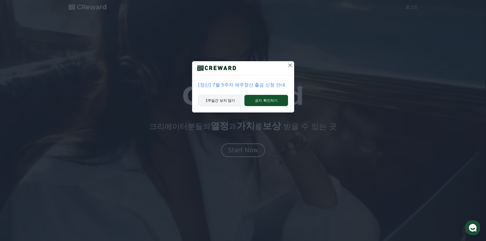
click at [235, 103] on button "1주일간 보지 않기" at bounding box center [220, 101] width 44 height 12
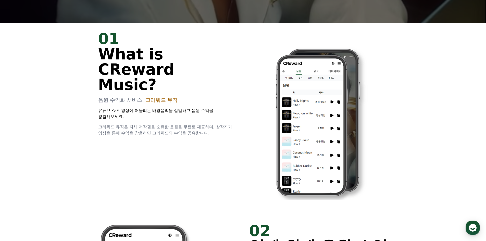
scroll to position [255, 0]
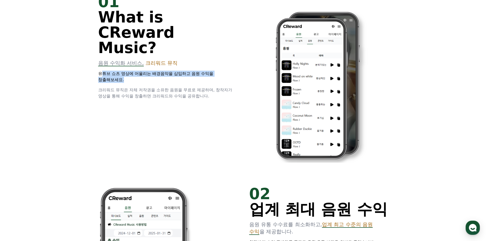
drag, startPoint x: 100, startPoint y: 60, endPoint x: 155, endPoint y: 61, distance: 55.3
click at [155, 71] on p "유튜브 쇼츠 영상에 어울리는 배경음악을 삽입하고 음원 수익을 창출해보세요." at bounding box center [167, 77] width 139 height 12
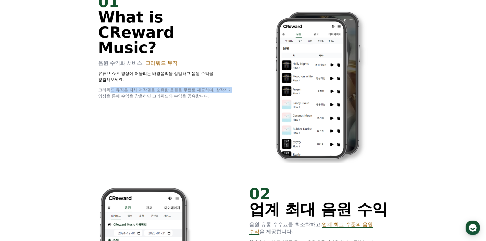
drag, startPoint x: 109, startPoint y: 76, endPoint x: 232, endPoint y: 72, distance: 122.4
click at [232, 87] on span "크리워드 뮤직은 자체 저작권을 소유한 음원을 무료로 제공하며, 창작자가 영상을 통해 수익을 창출하면 크리워드와 수익을 공유합니다." at bounding box center [165, 92] width 134 height 11
drag, startPoint x: 145, startPoint y: 80, endPoint x: 207, endPoint y: 88, distance: 63.0
click at [218, 87] on p "크리워드 뮤직은 자체 저작권을 소유한 음원을 무료로 제공하며, 창작자가 영상을 통해 수익을 창출하면 크리워드와 수익을 공유합니다." at bounding box center [167, 93] width 139 height 12
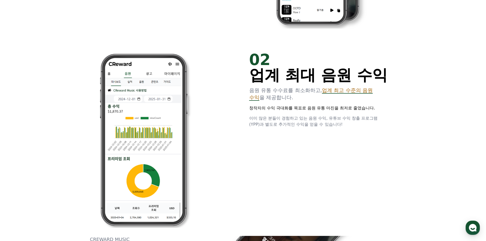
scroll to position [408, 0]
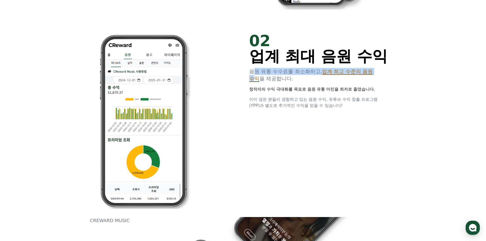
drag, startPoint x: 256, startPoint y: 74, endPoint x: 383, endPoint y: 72, distance: 126.9
click at [383, 72] on p "음원 유통 수수료를 최소화하고, 업계 최고 수준의 음원 수익 을 제공합니다." at bounding box center [318, 75] width 139 height 14
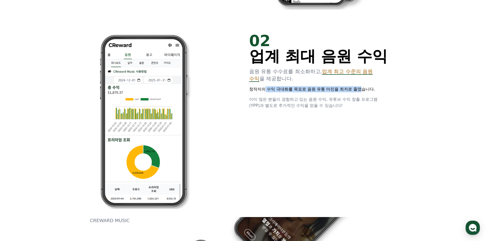
drag, startPoint x: 264, startPoint y: 92, endPoint x: 368, endPoint y: 89, distance: 104.0
click at [367, 89] on p "창작자의 수익 극대화를 목표로 음원 유통 마진을 최저로 줄였습니다." at bounding box center [318, 89] width 139 height 6
click at [296, 101] on span "이미 많은 분들이 경험하고 있는 음원 수익, 유튜브 수익 창출 프로그램(YPP)과 별도로 추가적인 수익을 얻을 수 있습니다!" at bounding box center [313, 102] width 128 height 11
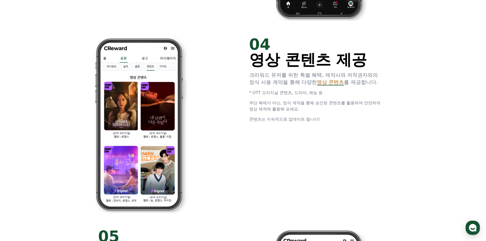
scroll to position [994, 0]
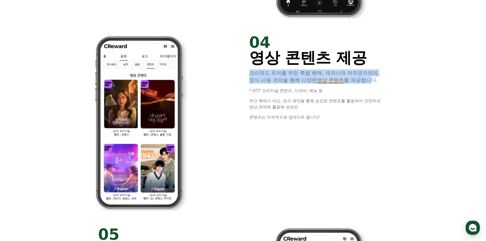
drag, startPoint x: 250, startPoint y: 73, endPoint x: 374, endPoint y: 78, distance: 124.2
click at [374, 78] on p "크리워드 유저를 위한 특별 혜택, 제작사와 저작권자와의 정식 사용 계약을 통해 다양한 영상 콘텐츠 를 제공합니다." at bounding box center [318, 76] width 139 height 14
drag, startPoint x: 259, startPoint y: 91, endPoint x: 324, endPoint y: 92, distance: 65.3
click at [324, 92] on p "* OTT 오리지널 콘텐츠, 드라마, 예능 등" at bounding box center [318, 91] width 139 height 6
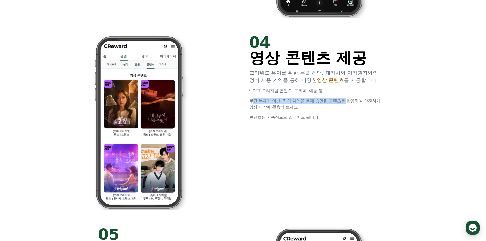
drag, startPoint x: 254, startPoint y: 103, endPoint x: 348, endPoint y: 102, distance: 94.6
click at [348, 102] on span "무단 복제가 아닌, 정식 계약을 통해 승인된 콘텐츠를 활용하여 안전하게 영상 제작에 활용해 보세요." at bounding box center [314, 103] width 131 height 11
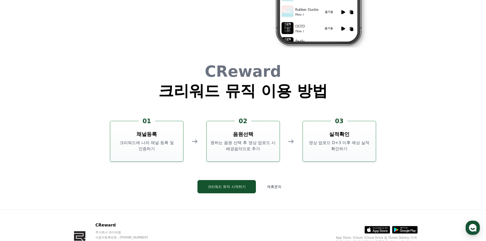
scroll to position [1376, 0]
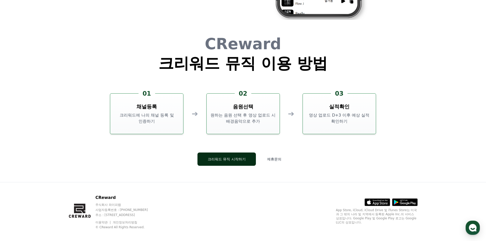
click at [244, 162] on button "크리워드 뮤직 시작하기" at bounding box center [226, 158] width 58 height 13
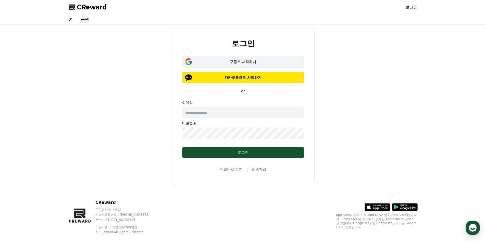
click at [256, 60] on div "구글로 시작하기" at bounding box center [242, 61] width 107 height 5
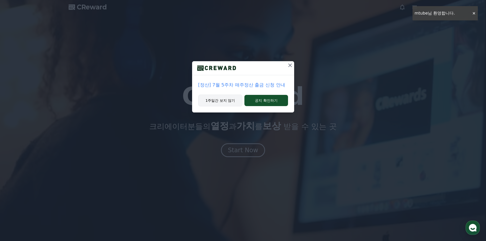
click at [223, 98] on button "1주일간 보지 않기" at bounding box center [220, 101] width 44 height 12
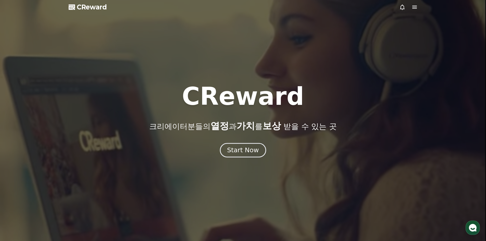
click at [243, 148] on div "Start Now" at bounding box center [243, 150] width 32 height 9
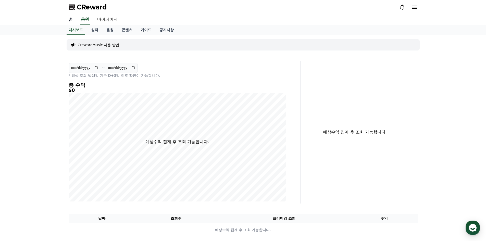
click at [69, 18] on link "홈" at bounding box center [70, 19] width 12 height 11
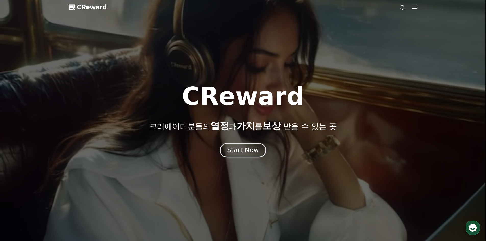
click at [235, 155] on button "Start Now" at bounding box center [243, 150] width 46 height 15
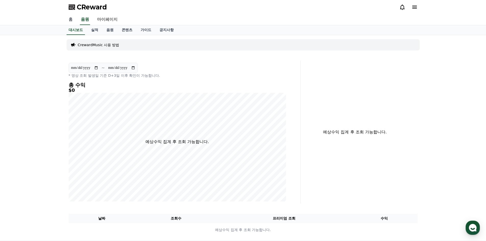
click at [74, 20] on link "홈" at bounding box center [70, 19] width 12 height 11
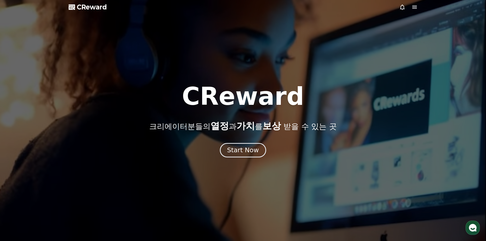
click at [241, 146] on div "Start Now" at bounding box center [243, 150] width 32 height 9
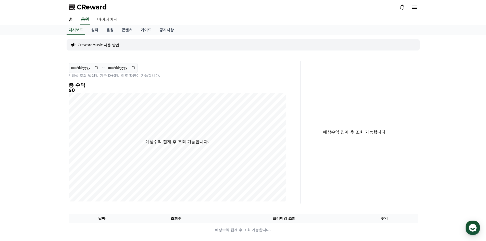
click at [303, 59] on div "**********" at bounding box center [242, 137] width 357 height 205
click at [96, 29] on link "실적" at bounding box center [94, 30] width 15 height 10
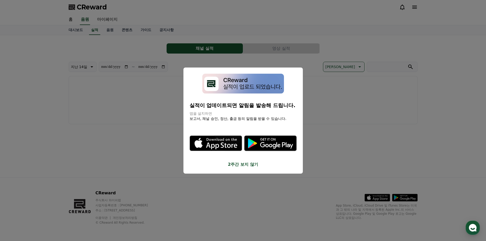
click at [239, 158] on icon "modal" at bounding box center [215, 143] width 53 height 53
click at [249, 164] on button "2주간 보지 않기" at bounding box center [242, 164] width 107 height 6
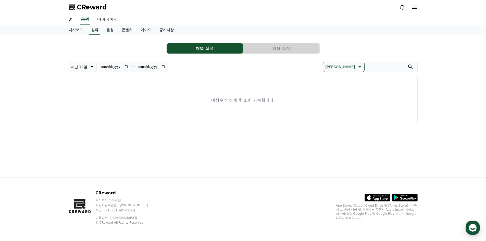
click at [273, 48] on button "영상 실적" at bounding box center [281, 48] width 76 height 10
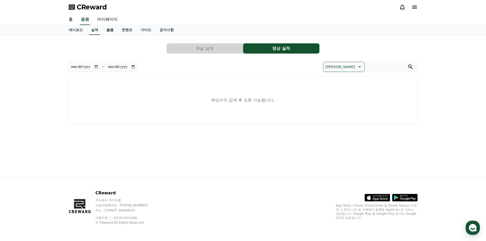
click at [116, 31] on link "음원" at bounding box center [109, 30] width 15 height 10
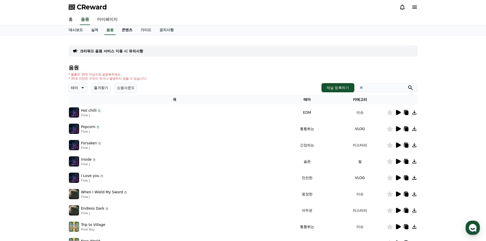
click at [126, 32] on link "콘텐츠" at bounding box center [127, 30] width 19 height 10
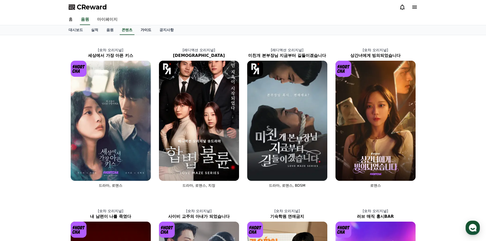
click at [142, 29] on link "가이드" at bounding box center [145, 30] width 19 height 10
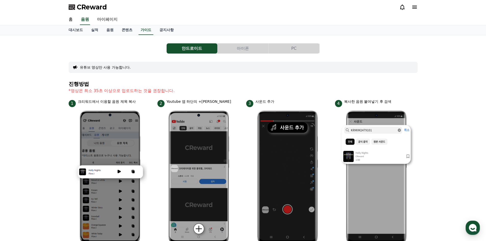
click at [237, 46] on button "아이폰" at bounding box center [242, 48] width 51 height 10
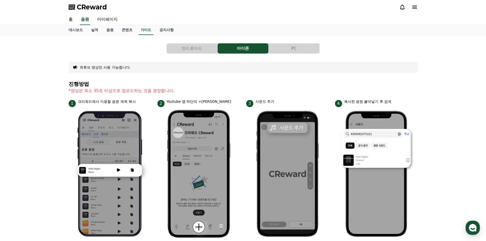
click at [282, 45] on button "PC" at bounding box center [293, 48] width 51 height 10
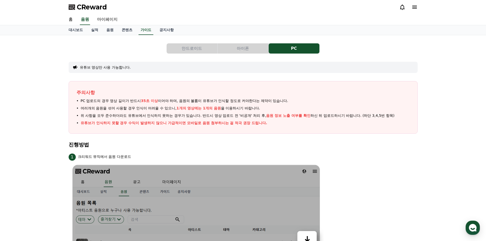
click at [191, 46] on button "안드로이드" at bounding box center [191, 48] width 51 height 10
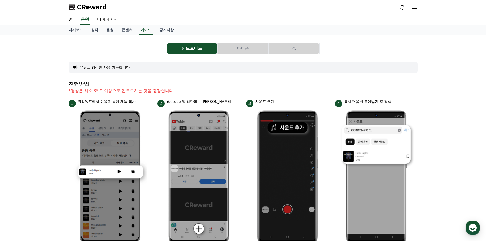
drag, startPoint x: 84, startPoint y: 91, endPoint x: 172, endPoint y: 89, distance: 88.0
click at [172, 89] on p "*영상은 최소 35초 이상으로 업로드하는 것을 권장합니다." at bounding box center [243, 91] width 349 height 6
click at [135, 89] on p "*영상은 최소 35초 이상으로 업로드하는 것을 권장합니다." at bounding box center [243, 91] width 349 height 6
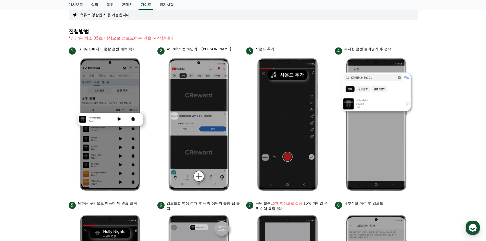
scroll to position [52, 0]
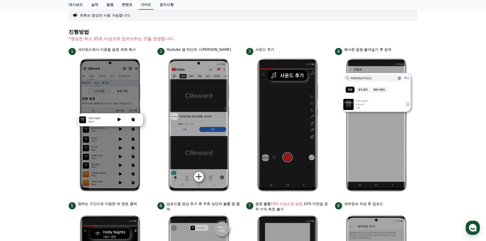
drag, startPoint x: 85, startPoint y: 48, endPoint x: 135, endPoint y: 48, distance: 50.0
click at [135, 48] on p "크리워드에서 이용할 음원 제목 복사" at bounding box center [107, 49] width 58 height 5
click at [123, 51] on p "크리워드에서 이용할 음원 제목 복사" at bounding box center [107, 49] width 58 height 5
drag, startPoint x: 84, startPoint y: 50, endPoint x: 128, endPoint y: 51, distance: 44.1
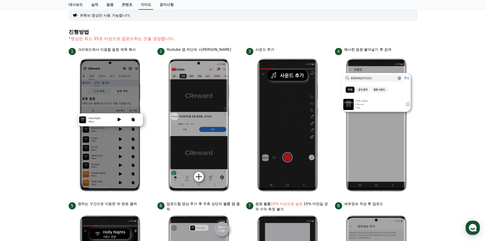
click at [128, 51] on p "크리워드에서 이용할 음원 제목 복사" at bounding box center [107, 49] width 58 height 5
click at [448, 140] on div "안드로이드 아이폰 PC 유튜브 영상만 사용 가능합니다. 진행방법 *영상은 최소 35초 이상으로 업로드하는 것을 권장합니다. 1 크리워드에서 이…" at bounding box center [243, 169] width 486 height 373
click at [455, 100] on div "안드로이드 아이폰 PC 유튜브 영상만 사용 가능합니다. 진행방법 *영상은 최소 35초 이상으로 업로드하는 것을 권장합니다. 1 크리워드에서 이…" at bounding box center [243, 169] width 486 height 373
click at [458, 137] on div "안드로이드 아이폰 PC 유튜브 영상만 사용 가능합니다. 진행방법 *영상은 최소 35초 이상으로 업로드하는 것을 권장합니다. 1 크리워드에서 이…" at bounding box center [243, 169] width 486 height 373
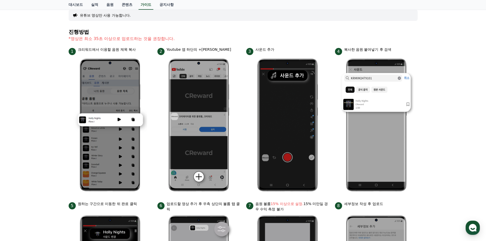
click at [471, 118] on div "안드로이드 아이폰 PC 유튜브 영상만 사용 가능합니다. 진행방법 *영상은 최소 35초 이상으로 업로드하는 것을 권장합니다. 1 크리워드에서 이…" at bounding box center [243, 169] width 486 height 373
click at [447, 102] on div "안드로이드 아이폰 PC 유튜브 영상만 사용 가능합니다. 진행방법 *영상은 최소 35초 이상으로 업로드하는 것을 권장합니다. 1 크리워드에서 이…" at bounding box center [243, 169] width 486 height 373
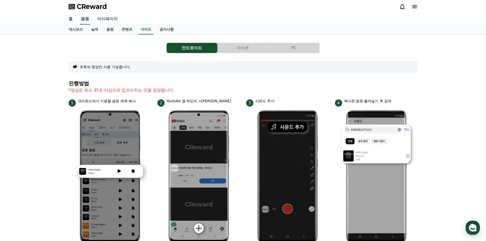
scroll to position [0, 0]
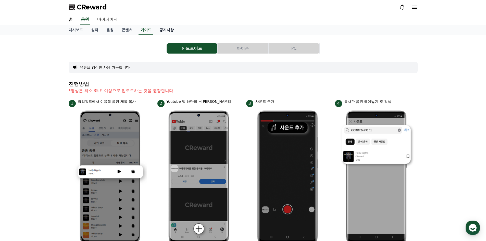
click at [168, 31] on link "공지사항" at bounding box center [166, 30] width 22 height 10
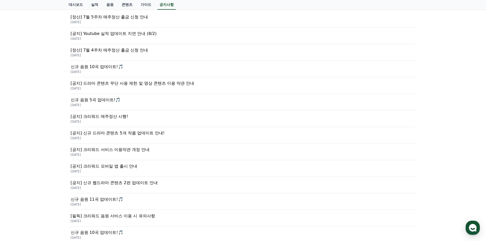
scroll to position [102, 0]
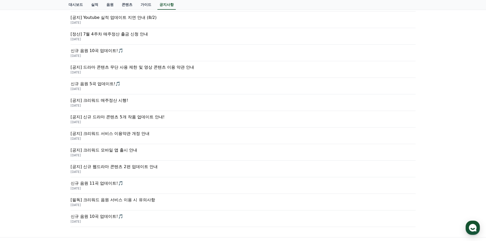
click at [161, 66] on p "[공지] 드라마 콘텐츠 무단 사용 제한 및 영상 콘텐츠 이용 약관 안내" at bounding box center [243, 67] width 345 height 6
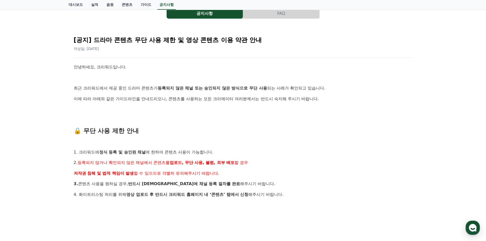
scroll to position [51, 0]
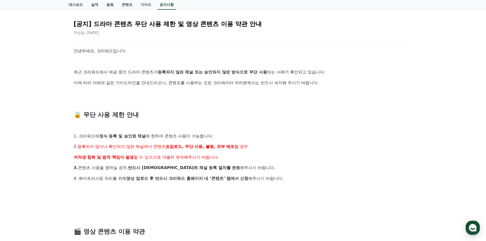
drag, startPoint x: 109, startPoint y: 73, endPoint x: 272, endPoint y: 68, distance: 163.5
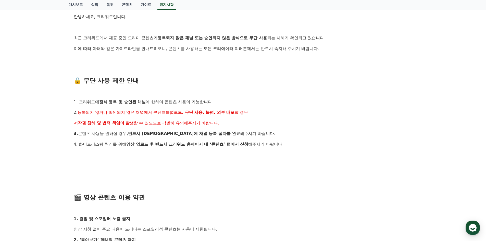
scroll to position [102, 0]
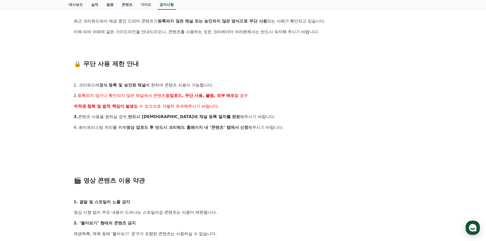
drag, startPoint x: 105, startPoint y: 86, endPoint x: 258, endPoint y: 87, distance: 153.4
click at [258, 87] on p "1. 크리워드에 정식 등록 및 승인된 채널 에 한하여 콘텐츠 사용이 가능합니다." at bounding box center [243, 85] width 338 height 7
drag, startPoint x: 205, startPoint y: 93, endPoint x: 264, endPoint y: 94, distance: 58.9
click at [264, 94] on p "2. 등록되지 않거나 확인되지 않은 채널에서 콘텐츠를 업로드, 무단 사용, 불펌, 외부 배포 할 경우" at bounding box center [243, 95] width 338 height 7
click at [259, 93] on p "2. 등록되지 않거나 확인되지 않은 채널에서 콘텐츠를 업로드, 무단 사용, 불펌, 외부 배포 할 경우" at bounding box center [243, 95] width 338 height 7
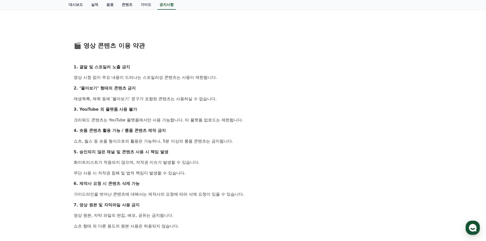
scroll to position [255, 0]
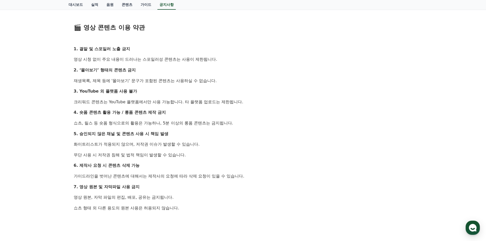
drag, startPoint x: 77, startPoint y: 103, endPoint x: 231, endPoint y: 101, distance: 154.2
click at [231, 101] on p "크리워드 콘텐츠는 YouTube 플랫폼에서만 사용 가능합니다. 타 플랫폼 업로드는 제한됩니다." at bounding box center [243, 102] width 338 height 7
drag, startPoint x: 72, startPoint y: 123, endPoint x: 216, endPoint y: 125, distance: 143.5
click at [215, 125] on div "[공지] 드라마 콘텐츠 무단 사용 제한 및 영상 콘텐츠 이용 약관 안내 작성일: 2025-07-23 안녕하세요, 크리워드입니다. 최근 크리워드…" at bounding box center [243, 56] width 345 height 495
drag, startPoint x: 80, startPoint y: 145, endPoint x: 187, endPoint y: 146, distance: 107.6
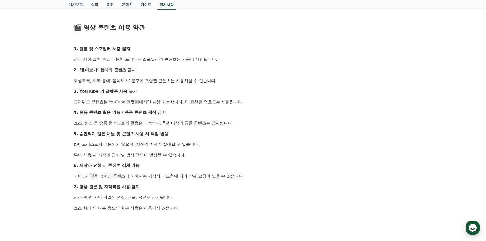
click at [187, 146] on p "화이트리스트가 적용되지 않으며, 저작권 이슈가 발생할 수 있습니다." at bounding box center [243, 144] width 338 height 7
drag, startPoint x: 110, startPoint y: 155, endPoint x: 173, endPoint y: 155, distance: 63.2
click at [173, 155] on p "무단 사용 시 저작권 침해 및 법적 책임이 발생할 수 있습니다." at bounding box center [243, 155] width 338 height 7
drag, startPoint x: 119, startPoint y: 176, endPoint x: 222, endPoint y: 178, distance: 102.5
click at [222, 178] on p "가이드라인을 벗어난 콘텐츠에 대해서는 제작사의 요청에 따라 삭제 요청이 있을 수 있습니다." at bounding box center [243, 176] width 338 height 7
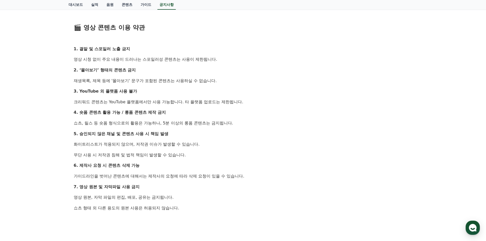
drag, startPoint x: 104, startPoint y: 198, endPoint x: 108, endPoint y: 208, distance: 11.3
click at [147, 201] on div "안녕하세요, 크리워드입니다. 최근 크리워드에서 제공 중인 드라마 콘텐츠가 등록되지 않은 채널 또는 승인되지 않은 방식으로 무단 사용 되는 사례…" at bounding box center [243, 65] width 338 height 442
click at [126, 208] on p "쇼츠 형태 외 다른 용도의 원본 사용은 허용되지 않습니다." at bounding box center [243, 208] width 338 height 7
click at [428, 54] on div "공지사항 FAQ [공지] 드라마 콘텐츠 무단 사용 제한 및 영상 콘텐츠 이용 약관 안내 작성일: 2025-07-23 안녕하세요, 크리워드입니다…" at bounding box center [243, 45] width 486 height 530
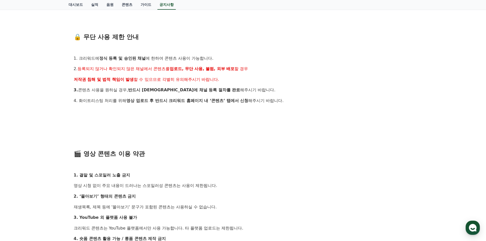
scroll to position [127, 0]
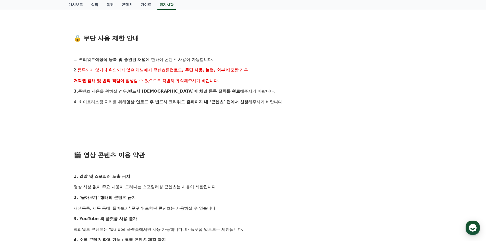
drag, startPoint x: 140, startPoint y: 92, endPoint x: 202, endPoint y: 92, distance: 61.9
click at [201, 92] on p "3. 콘텐츠 사용을 원하실 경우, 반드시 사전에 채널 등록 절차를 완료 해주시기 바랍니다." at bounding box center [243, 91] width 338 height 7
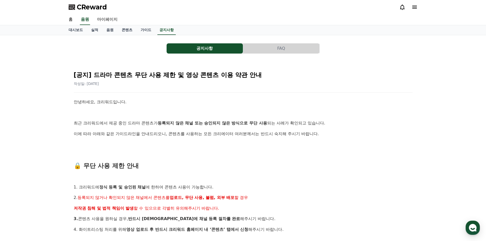
click at [293, 49] on button "FAQ" at bounding box center [281, 48] width 76 height 10
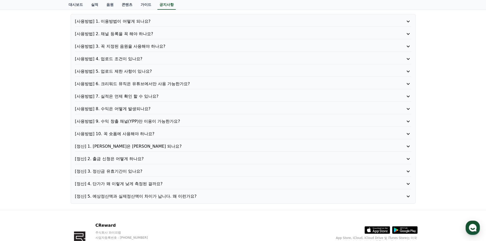
scroll to position [51, 0]
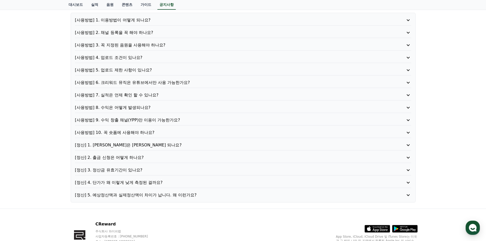
click at [441, 82] on div "공지사항 FAQ [사용방법] 1. 이용방법이 어떻게 되나요? [사용방법] 2. 채널 등록을 꼭 해야 하나요? [사용방법] 3. 꼭 지정된 음원…" at bounding box center [243, 96] width 486 height 224
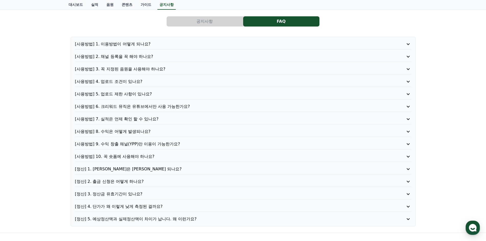
scroll to position [25, 0]
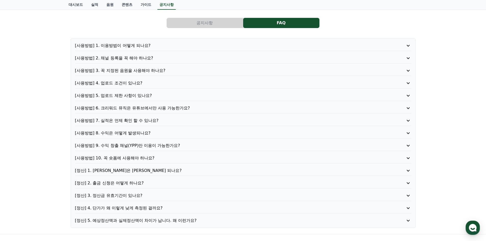
click at [156, 74] on div "[사용방법] 3. 꼭 지정된 음원을 사용해야 하나요?" at bounding box center [243, 72] width 336 height 8
click at [161, 71] on p "[사용방법] 3. 꼭 지정된 음원을 사용해야 하나요?" at bounding box center [229, 71] width 309 height 6
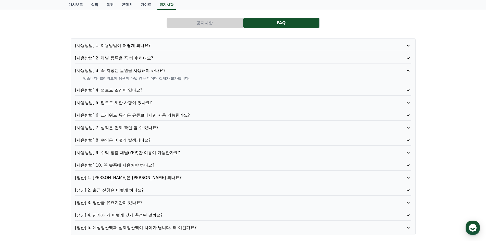
click at [142, 60] on p "[사용방법] 2. 채널 등록을 꼭 해야 하나요?" at bounding box center [229, 58] width 309 height 6
click at [141, 91] on p "[사용방법] 4. 업로드 조건이 있나요?" at bounding box center [229, 90] width 309 height 6
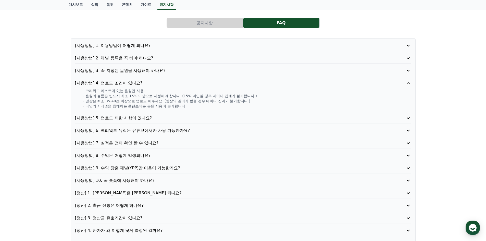
drag, startPoint x: 96, startPoint y: 91, endPoint x: 136, endPoint y: 91, distance: 39.8
click at [136, 91] on p "- 크리워드 리스트에 있는 음원만 사용." at bounding box center [247, 90] width 328 height 5
drag, startPoint x: 91, startPoint y: 97, endPoint x: 178, endPoint y: 97, distance: 87.7
click at [178, 97] on p "- 음원의 볼륨은 반드시 최소 15% 이상으로 지정해야 합니다. (15% 미만일 경우 데이터 집계가 불가합니다.)" at bounding box center [247, 95] width 328 height 5
drag, startPoint x: 103, startPoint y: 101, endPoint x: 160, endPoint y: 103, distance: 57.6
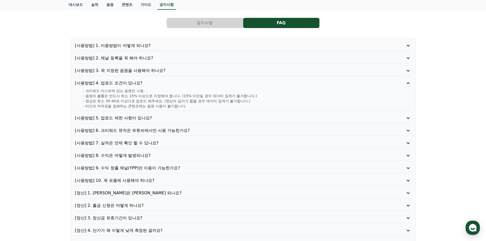
click at [160, 103] on p "- 영상은 최소 35-40초 이상으로 업로드 해주세요. (영상의 길이가 짧을 경우 데이터 집계가 불가합니다.)" at bounding box center [247, 100] width 328 height 5
drag, startPoint x: 107, startPoint y: 108, endPoint x: 169, endPoint y: 108, distance: 61.9
click at [169, 108] on p "- 타인의 저작권을 침해하는 콘텐츠에는 음원 사용이 불가합니다." at bounding box center [247, 105] width 328 height 5
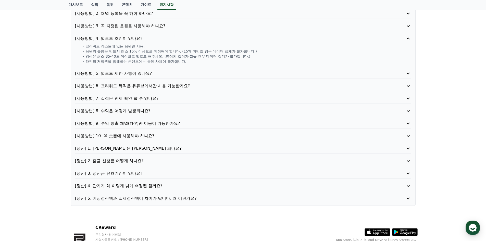
scroll to position [76, 0]
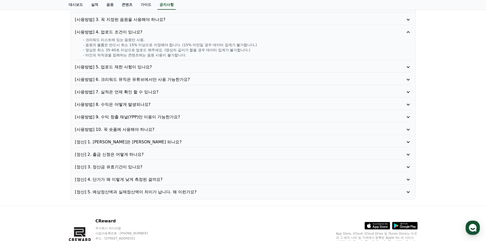
click at [135, 66] on p "[사용방법] 5. 업로드 제한 사항이 있나요?" at bounding box center [229, 67] width 309 height 6
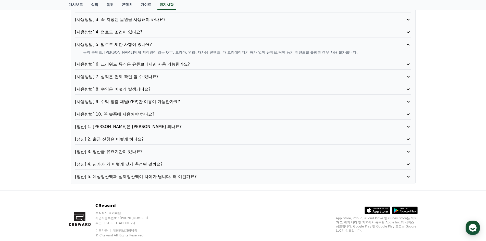
drag, startPoint x: 100, startPoint y: 52, endPoint x: 294, endPoint y: 51, distance: 193.2
click at [297, 51] on p "음악 콘텐츠, 타인에게 저작권이 있는 OTT, 드라마, 영화, 재사용 콘텐츠, 타 크리에이터의 허가 없이 유튜브,틱톡 등의 컨텐츠를 불펌한 경…" at bounding box center [247, 52] width 328 height 5
click at [106, 64] on p "[사용방법] 6. 크리워드 뮤직은 유튜브에서만 사용 가능한가요?" at bounding box center [229, 64] width 309 height 6
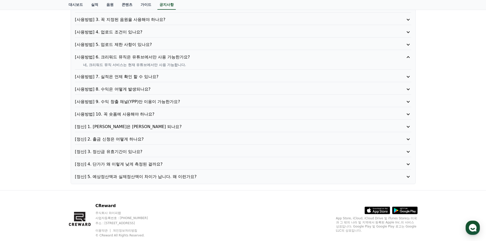
drag, startPoint x: 87, startPoint y: 65, endPoint x: 181, endPoint y: 66, distance: 93.8
click at [181, 66] on p "네, 크리워드 뮤직 서비스는 현재 유튜브에서만 사용 가능합니다." at bounding box center [247, 64] width 328 height 5
click at [126, 90] on p "[사용방법] 8. 수익은 어떻게 발생되나요?" at bounding box center [229, 89] width 309 height 6
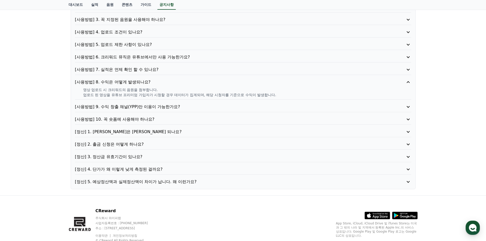
click at [123, 57] on p "[사용방법] 6. 크리워드 뮤직은 유튜브에서만 사용 가능한가요?" at bounding box center [229, 57] width 309 height 6
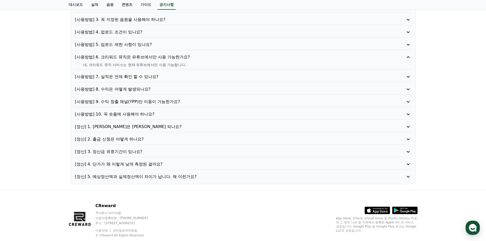
drag, startPoint x: 110, startPoint y: 66, endPoint x: 179, endPoint y: 66, distance: 69.8
click at [179, 66] on p "네, 크리워드 뮤직 서비스는 현재 유튜브에서만 사용 가능합니다." at bounding box center [247, 64] width 328 height 5
click at [126, 77] on p "[사용방법] 7. 실적은 언제 확인 할 수 있나요?" at bounding box center [229, 77] width 309 height 6
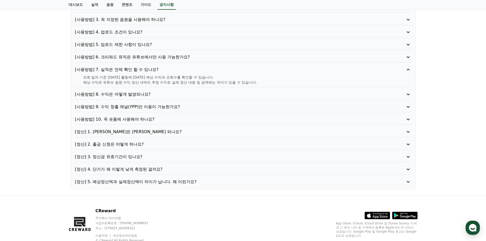
click at [109, 94] on p "[사용방법] 8. 수익은 어떻게 발생되나요?" at bounding box center [229, 94] width 309 height 6
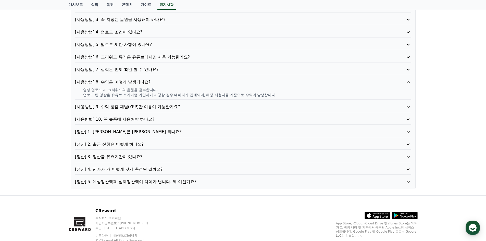
drag, startPoint x: 84, startPoint y: 90, endPoint x: 154, endPoint y: 91, distance: 69.6
click at [154, 91] on p "영상 업로드 시 크리워드의 음원을 첨부합니다." at bounding box center [247, 89] width 328 height 5
drag, startPoint x: 84, startPoint y: 95, endPoint x: 269, endPoint y: 96, distance: 184.3
click at [269, 96] on p "업로드 된 영상을 유튜브 프리미엄 가입자가 시청할 경우 데이터가 집계되며, 해당 시청자를 기준으로 수익이 발생합니다." at bounding box center [247, 94] width 328 height 5
click at [203, 94] on p "업로드 된 영상을 유튜브 프리미엄 가입자가 시청할 경우 데이터가 집계되며, 해당 시청자를 기준으로 수익이 발생합니다." at bounding box center [247, 94] width 328 height 5
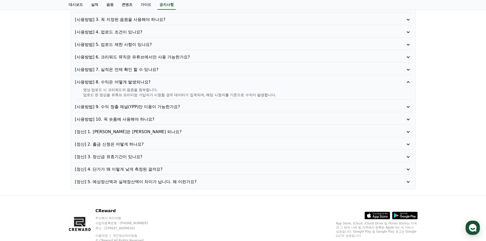
drag, startPoint x: 176, startPoint y: 95, endPoint x: 258, endPoint y: 95, distance: 82.1
click at [258, 95] on p "업로드 된 영상을 유튜브 프리미엄 가입자가 시청할 경우 데이터가 집계되며, 해당 시청자를 기준으로 수익이 발생합니다." at bounding box center [247, 94] width 328 height 5
drag, startPoint x: 132, startPoint y: 90, endPoint x: 155, endPoint y: 92, distance: 23.2
click at [155, 92] on p "영상 업로드 시 크리워드의 음원을 첨부합니다." at bounding box center [247, 89] width 328 height 5
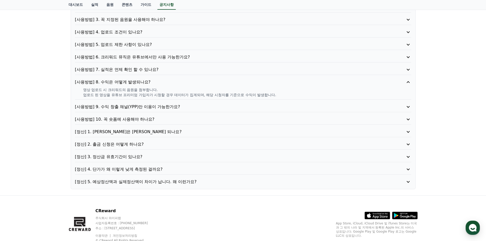
click at [142, 94] on p "업로드 된 영상을 유튜브 프리미엄 가입자가 시청할 경우 데이터가 집계되며, 해당 시청자를 기준으로 수익이 발생합니다." at bounding box center [247, 94] width 328 height 5
drag, startPoint x: 93, startPoint y: 90, endPoint x: 151, endPoint y: 88, distance: 57.9
click at [151, 88] on p "영상 업로드 시 크리워드의 음원을 첨부합니다." at bounding box center [247, 89] width 328 height 5
drag, startPoint x: 142, startPoint y: 95, endPoint x: 274, endPoint y: 97, distance: 131.8
click at [268, 96] on p "업로드 된 영상을 유튜브 프리미엄 가입자가 시청할 경우 데이터가 집계되며, 해당 시청자를 기준으로 수익이 발생합니다." at bounding box center [247, 94] width 328 height 5
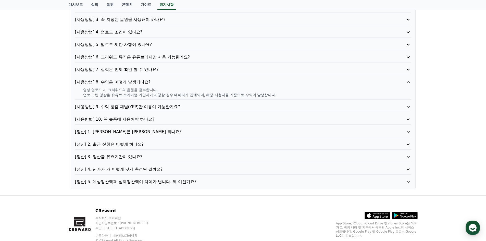
click at [143, 107] on p "[사용방법] 9. 수익 창출 채널(YPP)만 이용이 가능한가요?" at bounding box center [229, 107] width 309 height 6
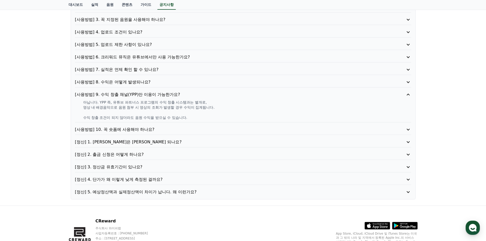
drag, startPoint x: 105, startPoint y: 103, endPoint x: 199, endPoint y: 103, distance: 94.8
click at [199, 103] on p "아닙니다. YPP 즉, 유튜브 파트너스 프로그램의 수익 창출 시스템과는 별개로," at bounding box center [247, 102] width 328 height 5
drag, startPoint x: 88, startPoint y: 108, endPoint x: 209, endPoint y: 108, distance: 121.6
click at [209, 108] on p "영상 내 배경음악으로 음원 첨부 시 영상의 조회가 발생할 경우 수익이 집계됩니다." at bounding box center [247, 107] width 328 height 5
drag, startPoint x: 95, startPoint y: 118, endPoint x: 180, endPoint y: 120, distance: 85.1
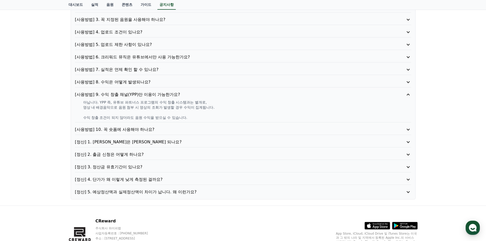
click at [180, 120] on p "수익 창출 조건이 되지 않더라도 음원 수익을 받으실 수 있습니다." at bounding box center [247, 117] width 328 height 5
click at [142, 130] on p "[사용방법] 10. 꼭 숏폼에 사용해야 하나요?" at bounding box center [229, 129] width 309 height 6
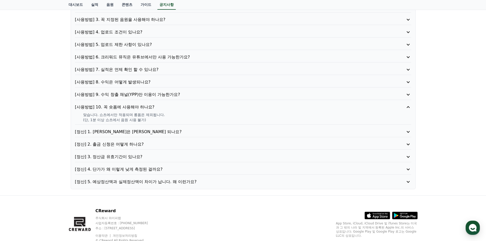
drag, startPoint x: 91, startPoint y: 115, endPoint x: 155, endPoint y: 115, distance: 64.7
click at [155, 115] on p "맞습니다. 쇼츠에서만 적용되며 롱폼은 제외됩니다." at bounding box center [247, 114] width 328 height 5
click at [124, 132] on p "[정산] 1. 정산은 언제 되나요?" at bounding box center [229, 132] width 309 height 6
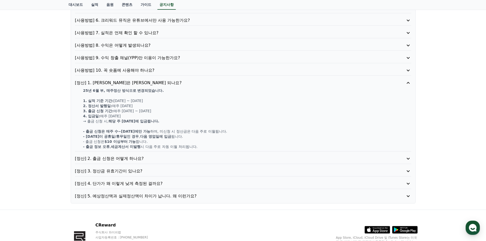
scroll to position [127, 0]
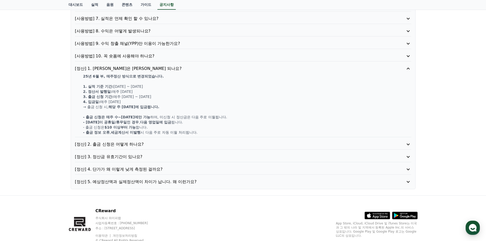
drag, startPoint x: 87, startPoint y: 76, endPoint x: 166, endPoint y: 79, distance: 78.3
click at [166, 79] on div "25년 6월 부, 매주정산 방식으로 변경되었습니다. 1. 실적 기준 기간: 월요일 ~ 일요일 2. 정산서 발행일: 매주 수요일 3. 출금 신청…" at bounding box center [243, 104] width 336 height 61
click at [130, 142] on p "[정산] 2. 출금 신청은 어떻게 하나요?" at bounding box center [229, 144] width 309 height 6
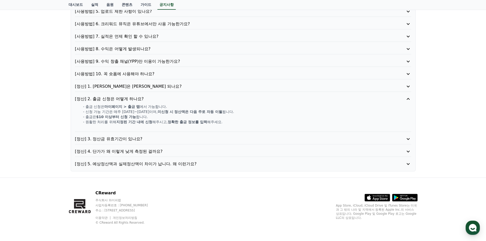
scroll to position [110, 0]
click at [127, 88] on p "[정산] 1. 정산은 언제 되나요?" at bounding box center [229, 86] width 309 height 6
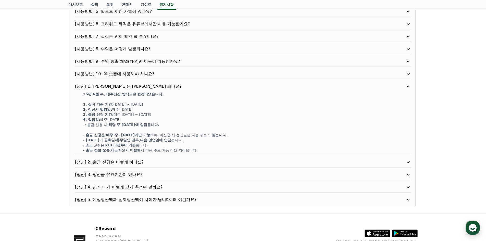
drag, startPoint x: 102, startPoint y: 134, endPoint x: 170, endPoint y: 136, distance: 67.8
click at [168, 136] on p "- 출금 신청은 매주 수~목요일에만 가능 하며, 미신청 시 정산금은 다음 주로 이월됩니다." at bounding box center [247, 134] width 328 height 5
drag, startPoint x: 185, startPoint y: 135, endPoint x: 219, endPoint y: 136, distance: 33.7
click at [219, 136] on p "- 출금 신청은 매주 수~목요일에만 가능 하며, 미신청 시 정산금은 다음 주로 이월됩니다." at bounding box center [247, 134] width 328 height 5
drag, startPoint x: 87, startPoint y: 140, endPoint x: 171, endPoint y: 141, distance: 83.6
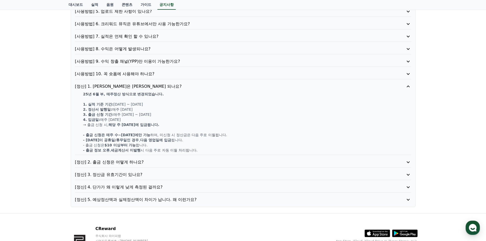
click at [171, 141] on p "- 금요일이 공휴일/휴무일인 경우 , 다음 영업일에 입금 됩니다." at bounding box center [247, 139] width 328 height 5
drag, startPoint x: 104, startPoint y: 146, endPoint x: 131, endPoint y: 147, distance: 27.3
click at [131, 147] on p "- 출금 신청은 $10 이상부터 가능 합니다." at bounding box center [247, 144] width 328 height 5
drag, startPoint x: 106, startPoint y: 149, endPoint x: 160, endPoint y: 149, distance: 54.5
click at [154, 149] on p "- 출금 정보 오류 , 세금계산서 미발행 시 다음 주로 자동 이월 처리됩니다." at bounding box center [247, 150] width 328 height 5
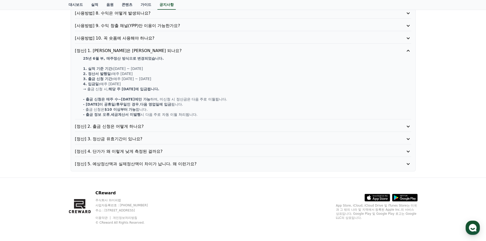
click at [124, 125] on p "[정산] 2. 출금 신청은 어떻게 하나요?" at bounding box center [229, 126] width 309 height 6
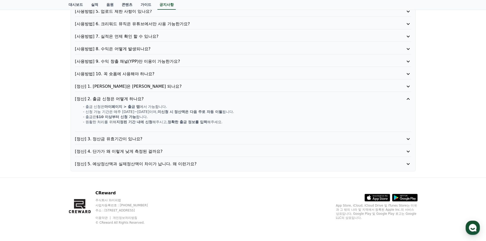
drag, startPoint x: 112, startPoint y: 118, endPoint x: 131, endPoint y: 118, distance: 19.1
click at [131, 118] on strong "$10 이상부터 신청 가능" at bounding box center [116, 117] width 40 height 4
drag, startPoint x: 132, startPoint y: 124, endPoint x: 197, endPoint y: 124, distance: 65.0
click at [191, 124] on p "- 원활한 처리를 위해 지정된 기간 내에 신청 해주시고, 정확한 출금 정보를 입력 해주세요." at bounding box center [247, 121] width 328 height 5
click at [116, 137] on p "[정산] 3. 정산금 유효기간이 있나요?" at bounding box center [229, 139] width 309 height 6
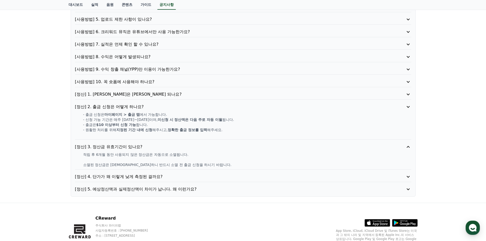
scroll to position [99, 0]
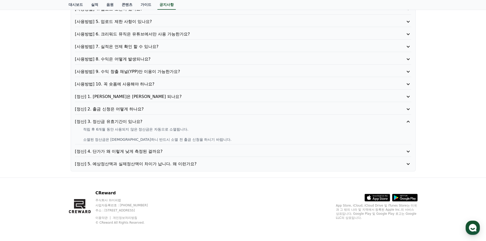
drag, startPoint x: 100, startPoint y: 129, endPoint x: 188, endPoint y: 129, distance: 87.7
click at [184, 129] on p "적립 후 6개월 동안 사용되지 않은 정산금은 자동으로 소멸됩니다." at bounding box center [247, 129] width 328 height 5
drag, startPoint x: 129, startPoint y: 140, endPoint x: 186, endPoint y: 140, distance: 56.8
click at [185, 140] on p "소멸된 정산금은 복구 불가하니 반드시 소멸 전 출금 신청을 하시기 바랍니다." at bounding box center [247, 139] width 328 height 5
click at [119, 148] on div "[사용방법] 1. 이용방법이 어떻게 되나요? [사용방법] 2. 채널 등록을 꼭 해야 하나요? [사용방법] 3. 꼭 지정된 음원을 사용해야 하나…" at bounding box center [243, 67] width 345 height 207
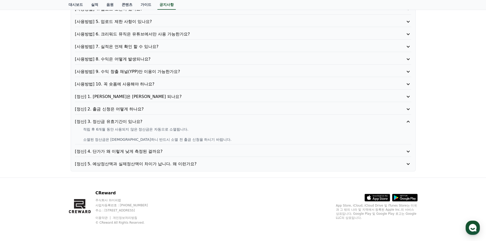
click at [117, 153] on p "[정산] 4. 단가가 왜 이렇게 낮게 측정된 걸까요?" at bounding box center [229, 151] width 309 height 6
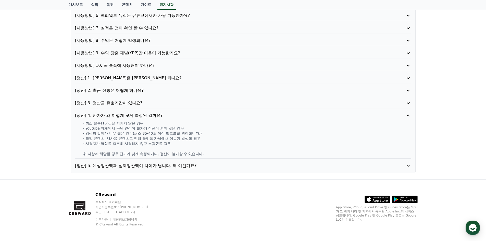
scroll to position [120, 0]
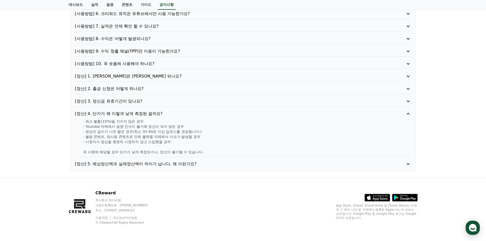
drag, startPoint x: 111, startPoint y: 127, endPoint x: 171, endPoint y: 130, distance: 60.2
click at [171, 130] on div "- 최소 볼륨(15%)을 지키지 않은 경우 - Youtube 자체에서 음원 인식이 불가해 정산이 되지 않은 경우 - 영상의 길이가 너무 짧은 …" at bounding box center [243, 137] width 336 height 36
drag, startPoint x: 96, startPoint y: 138, endPoint x: 185, endPoint y: 138, distance: 89.0
click at [185, 138] on p "- 불펌 콘텐츠, 재사용 콘텐츠로 인해 플랫폼 자체에서 이슈가 발생할 경우" at bounding box center [247, 136] width 328 height 5
click at [159, 165] on p "[정산] 5. 예상정산액과 실제정산액이 차이가 납니다. 왜 이런가요?" at bounding box center [229, 164] width 309 height 6
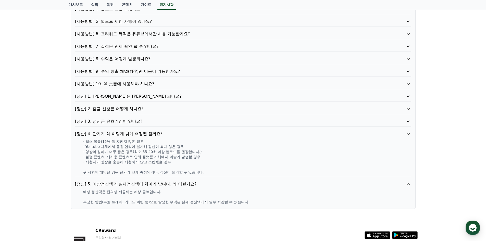
scroll to position [99, 0]
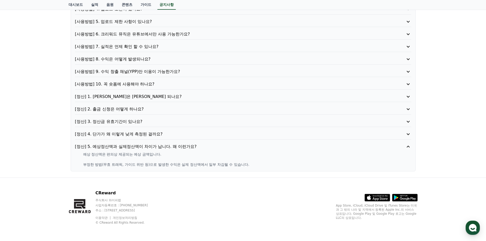
drag, startPoint x: 111, startPoint y: 154, endPoint x: 163, endPoint y: 155, distance: 52.5
click at [163, 155] on p "예상 정산액은 편의상 제공되는 예상 금액입니다." at bounding box center [247, 154] width 328 height 5
click at [154, 164] on p "부정한 방법(무효 트래픽, 가이드 위반 등)으로 발생한 수익은 실제 정산액에서 일부 차감될 수 있습니다." at bounding box center [247, 164] width 328 height 5
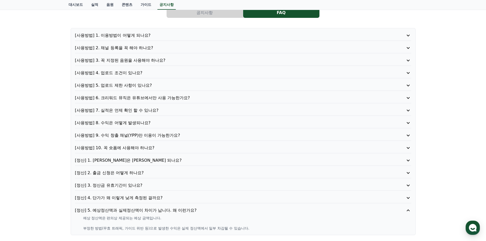
scroll to position [0, 0]
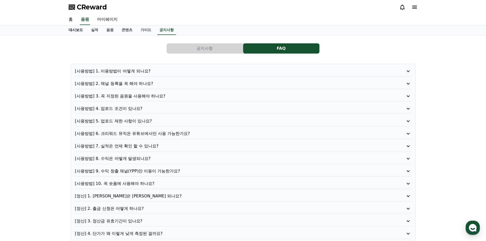
click at [75, 30] on link "대시보드" at bounding box center [75, 30] width 22 height 10
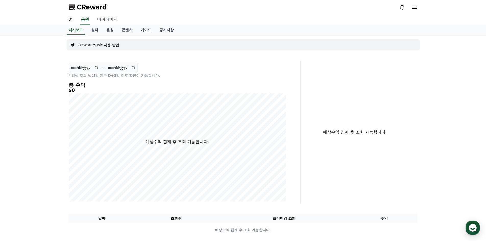
click at [110, 22] on link "마이페이지" at bounding box center [107, 19] width 29 height 11
select select "**********"
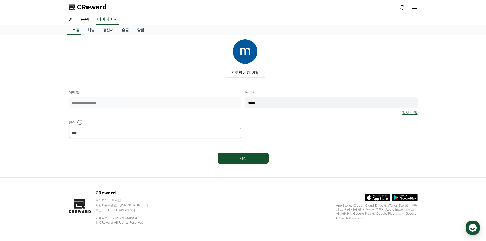
click at [266, 101] on input "*****" at bounding box center [331, 102] width 172 height 11
click at [89, 31] on link "채널" at bounding box center [90, 30] width 15 height 10
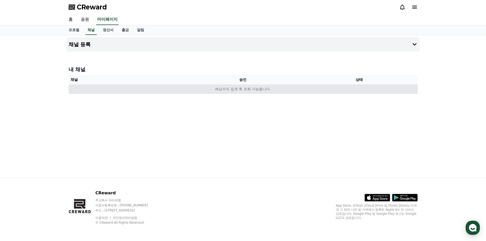
click at [213, 93] on td "예상수익 집계 후 조회 가능합니다." at bounding box center [243, 88] width 349 height 9
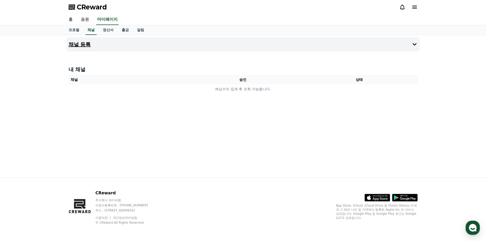
click at [415, 43] on icon at bounding box center [414, 44] width 6 height 6
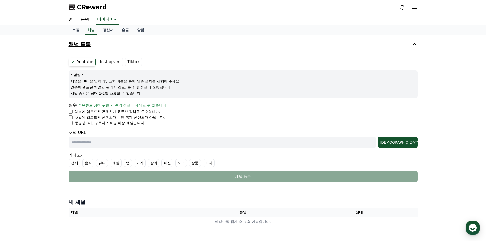
click at [112, 60] on label "Instagram" at bounding box center [110, 62] width 25 height 9
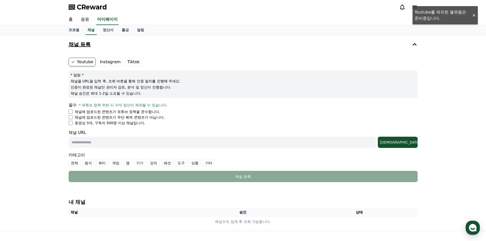
drag, startPoint x: 82, startPoint y: 106, endPoint x: 165, endPoint y: 107, distance: 82.8
click at [165, 107] on span "* 유튜브 정책 위반 시 수익 정산이 제외될 수 있습니다." at bounding box center [123, 105] width 88 height 4
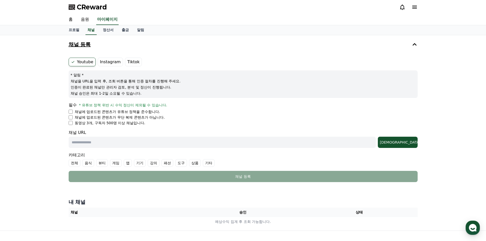
click at [129, 108] on div "필수 * 유튜브 정책 위반 시 수익 정산이 제외될 수 있습니다." at bounding box center [243, 105] width 349 height 6
drag, startPoint x: 94, startPoint y: 81, endPoint x: 176, endPoint y: 83, distance: 82.1
click at [176, 83] on p "채널을 URL을 입력 후, 조회 버튼을 통해 인증 절차를 진행해 주세요." at bounding box center [243, 81] width 345 height 5
drag, startPoint x: 75, startPoint y: 88, endPoint x: 163, endPoint y: 89, distance: 87.9
click at [163, 89] on p "인증이 완료된 채널만 관리자 검토, 분석 및 정산이 진행됩니다." at bounding box center [243, 87] width 345 height 5
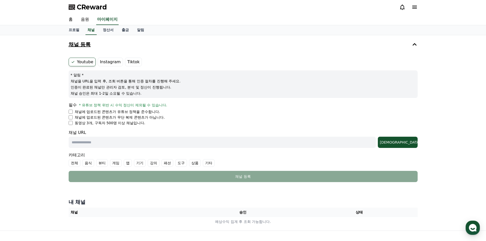
drag, startPoint x: 84, startPoint y: 94, endPoint x: 133, endPoint y: 96, distance: 48.5
click at [133, 96] on div "* 알림 * 채널을 URL을 입력 후, 조회 버튼을 통해 인증 절차를 진행해 주세요. 인증이 완료된 채널만 관리자 검토, 분석 및 정산이 진행…" at bounding box center [243, 84] width 349 height 28
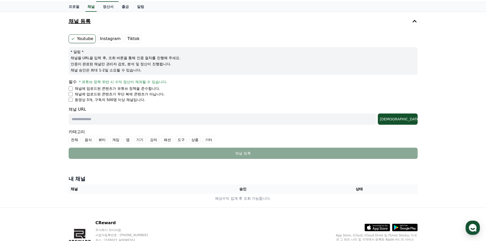
scroll to position [25, 0]
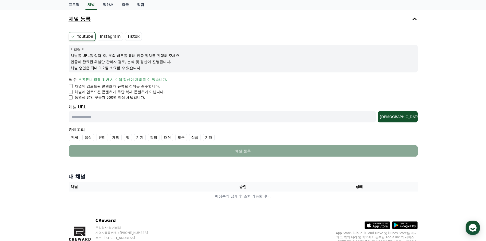
drag, startPoint x: 94, startPoint y: 78, endPoint x: 164, endPoint y: 80, distance: 69.6
click at [164, 80] on span "* 유튜브 정책 위반 시 수익 정산이 제외될 수 있습니다." at bounding box center [123, 79] width 88 height 4
drag, startPoint x: 81, startPoint y: 99, endPoint x: 132, endPoint y: 98, distance: 51.2
click at [132, 98] on p "동영상 3개, 구독자 500명 이상 채널입니다." at bounding box center [110, 97] width 71 height 5
click at [105, 98] on p "동영상 3개, 구독자 500명 이상 채널입니다." at bounding box center [110, 97] width 71 height 5
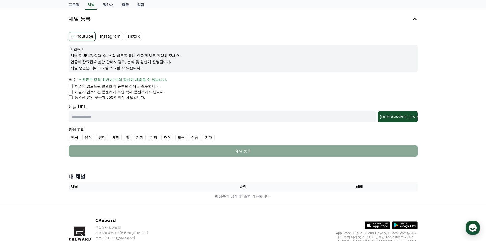
drag, startPoint x: 109, startPoint y: 97, endPoint x: 149, endPoint y: 98, distance: 39.5
click at [148, 98] on li "동영상 3개, 구독자 500명 이상 채널입니다." at bounding box center [243, 97] width 349 height 5
click at [125, 99] on p "동영상 3개, 구독자 500명 이상 채널입니다." at bounding box center [110, 97] width 71 height 5
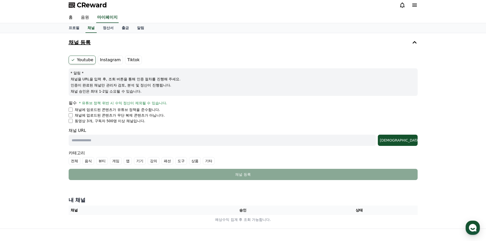
scroll to position [0, 0]
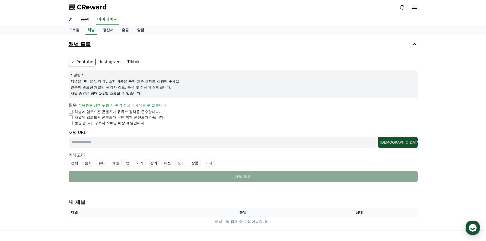
click at [72, 22] on link "홈" at bounding box center [70, 19] width 12 height 11
